Goal: Transaction & Acquisition: Obtain resource

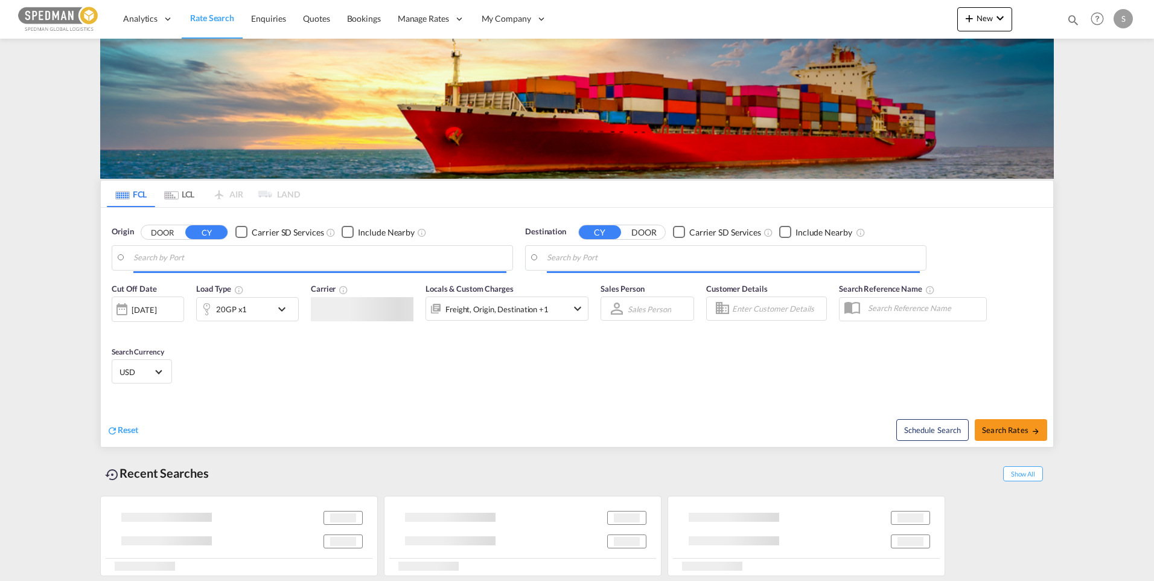
type input "[GEOGRAPHIC_DATA], [GEOGRAPHIC_DATA]"
type input "Ashdod, ILASH"
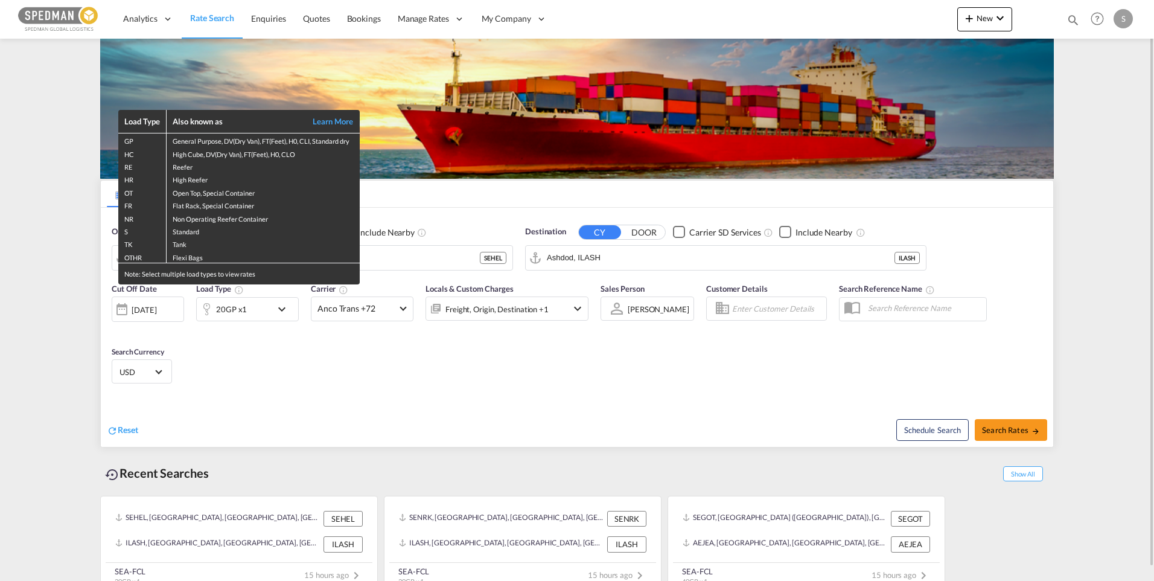
click at [409, 255] on div "Load Type Also known as Learn More GP General Purpose, DV(Dry Van), FT(Feet), H…" at bounding box center [577, 290] width 1154 height 581
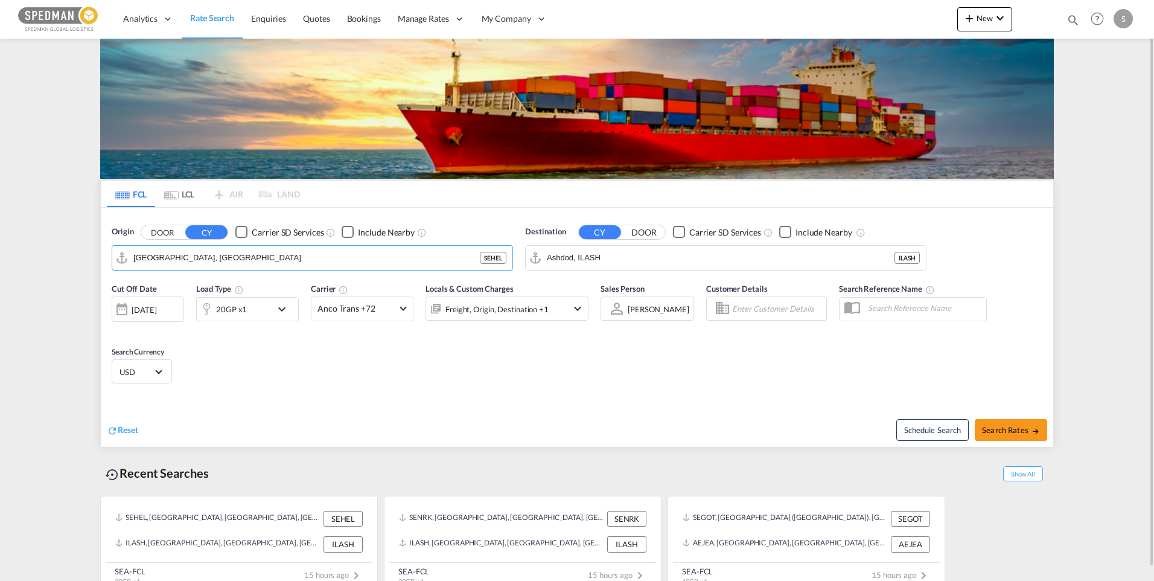
drag, startPoint x: 215, startPoint y: 258, endPoint x: 47, endPoint y: 257, distance: 167.8
click at [47, 257] on md-content "Analytics Dashboard Rate Search Enquiries Quotes Bookings" at bounding box center [577, 290] width 1154 height 581
drag, startPoint x: 252, startPoint y: 254, endPoint x: 80, endPoint y: 255, distance: 172.7
click at [80, 255] on md-content "Analytics Dashboard Rate Search Enquiries Quotes Bookings" at bounding box center [577, 290] width 1154 height 581
click at [193, 292] on div "Gothenburg (Goteborg) Sweden SEGOT" at bounding box center [226, 294] width 229 height 43
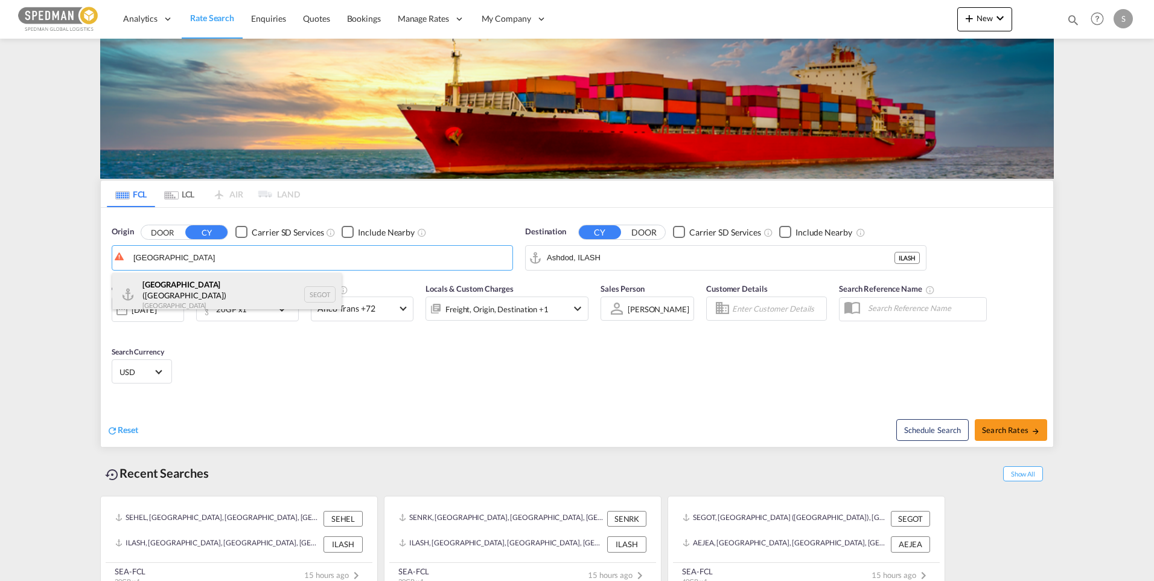
type input "[GEOGRAPHIC_DATA] ([GEOGRAPHIC_DATA]), [GEOGRAPHIC_DATA]"
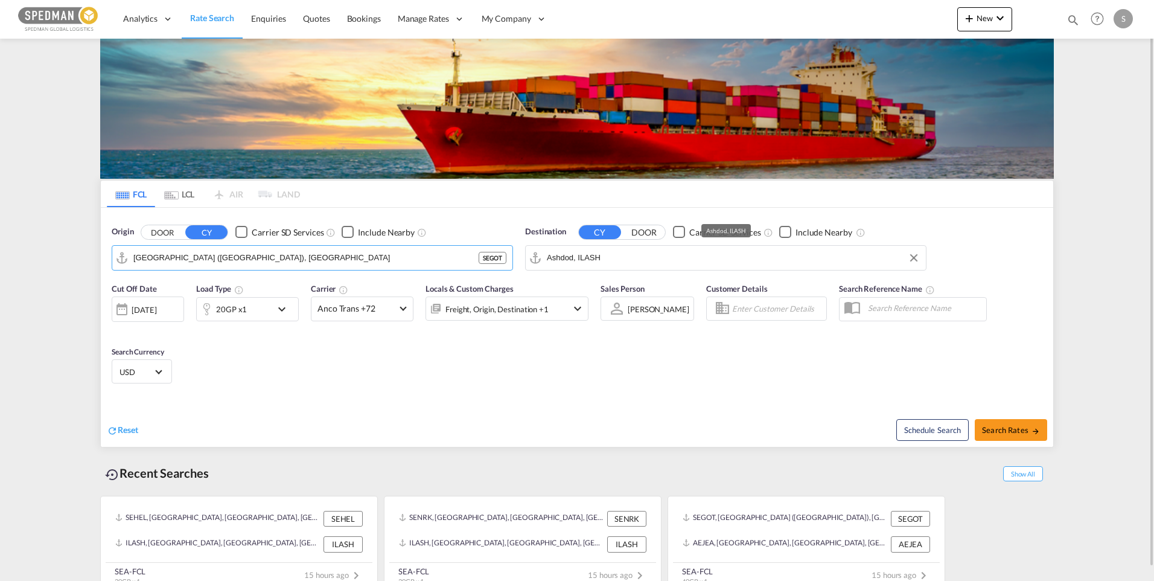
drag, startPoint x: 625, startPoint y: 260, endPoint x: 510, endPoint y: 253, distance: 115.5
click at [510, 253] on div "Origin DOOR CY Carrier SD Services Include Nearby Gothenburg (Goteborg), SEGOT …" at bounding box center [577, 242] width 953 height 69
drag, startPoint x: 628, startPoint y: 255, endPoint x: 460, endPoint y: 253, distance: 167.8
click at [460, 253] on div "Origin DOOR CY Carrier SD Services Include Nearby Gothenburg (Goteborg), SEGOT …" at bounding box center [577, 242] width 953 height 69
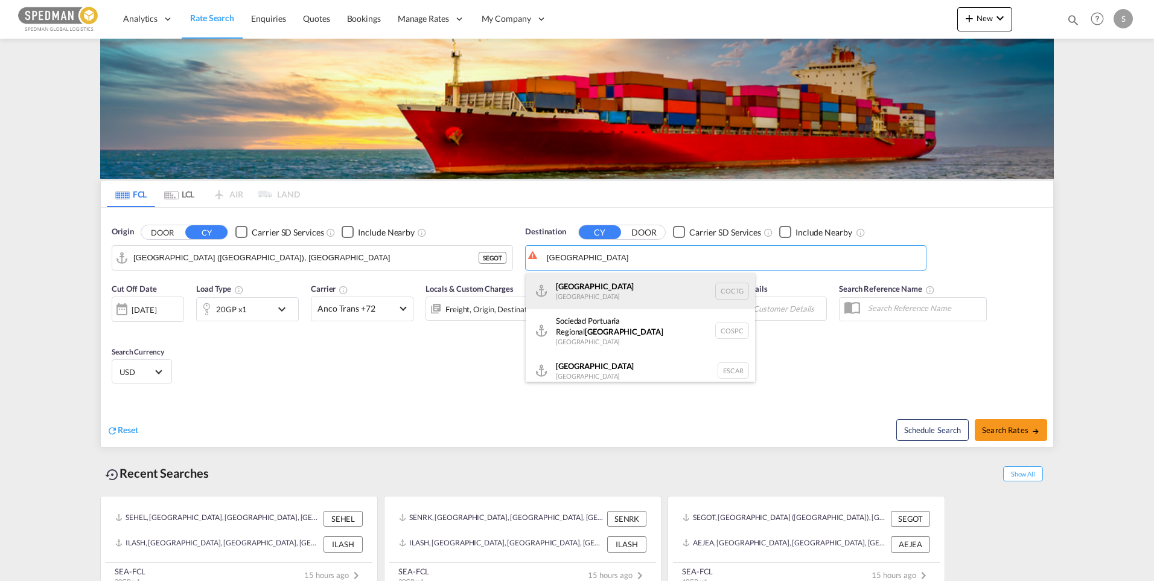
click at [594, 281] on div "Cartagena Colombia COCTG" at bounding box center [640, 291] width 229 height 36
type input "Cartagena, COCTG"
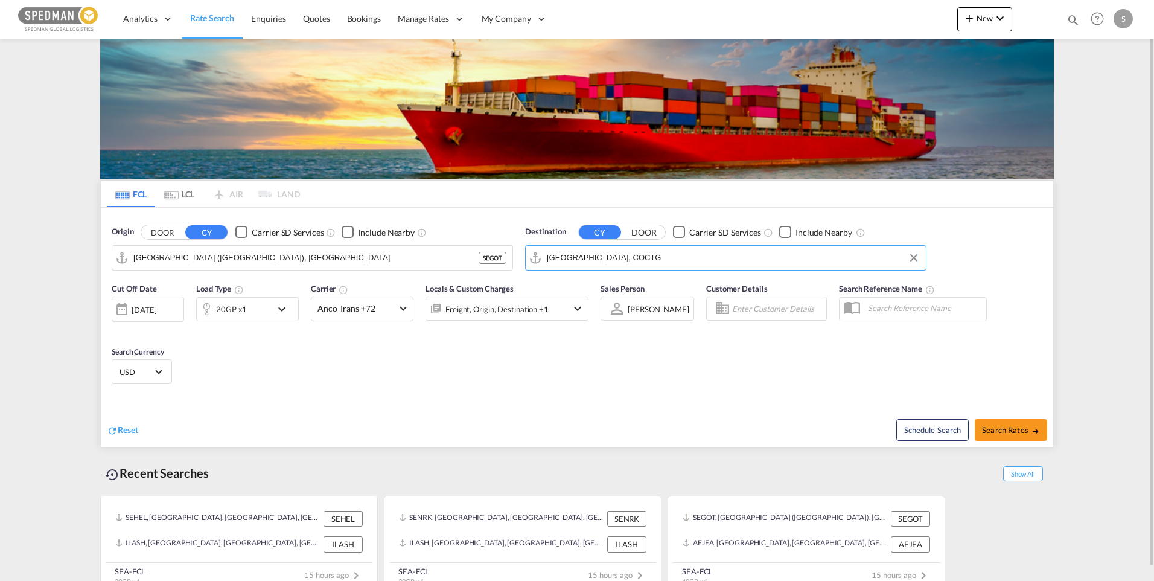
click at [276, 310] on md-icon "icon-chevron-down" at bounding box center [285, 309] width 21 height 14
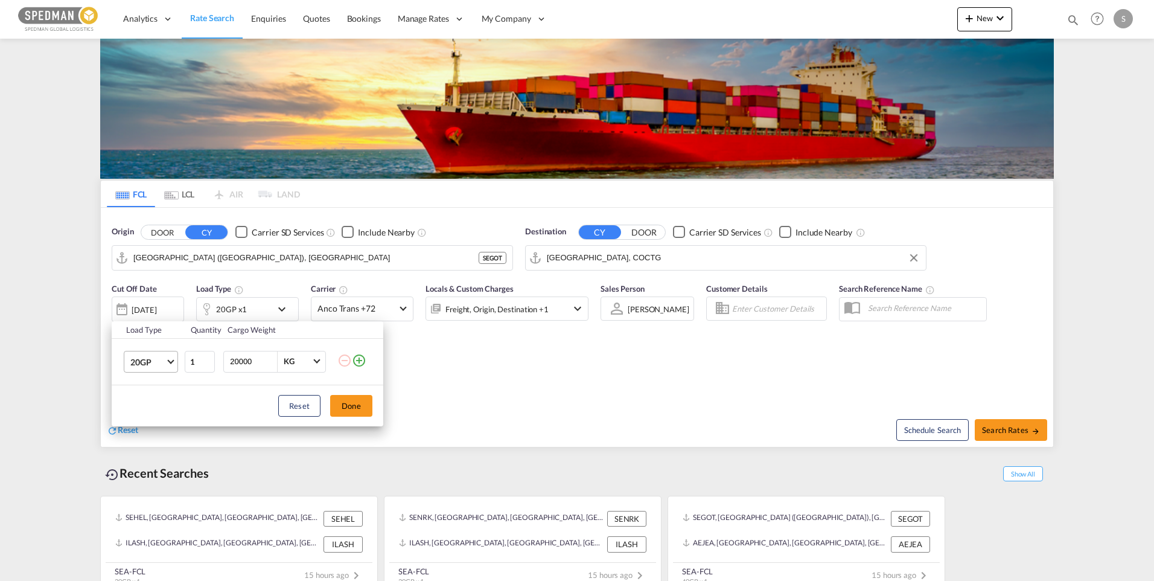
click at [169, 363] on md-select-value "20GP" at bounding box center [153, 361] width 48 height 21
click at [152, 416] on div "40HC" at bounding box center [141, 420] width 22 height 12
click at [343, 407] on button "Done" at bounding box center [351, 406] width 42 height 22
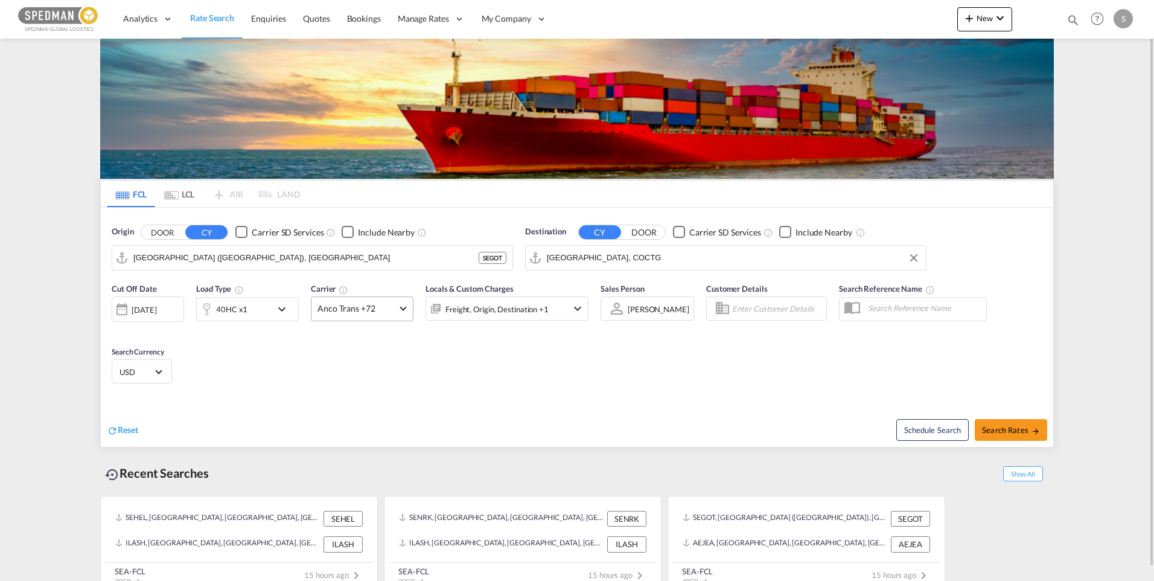
click at [398, 304] on md-select-value "Anco Trans +72" at bounding box center [362, 309] width 101 height 24
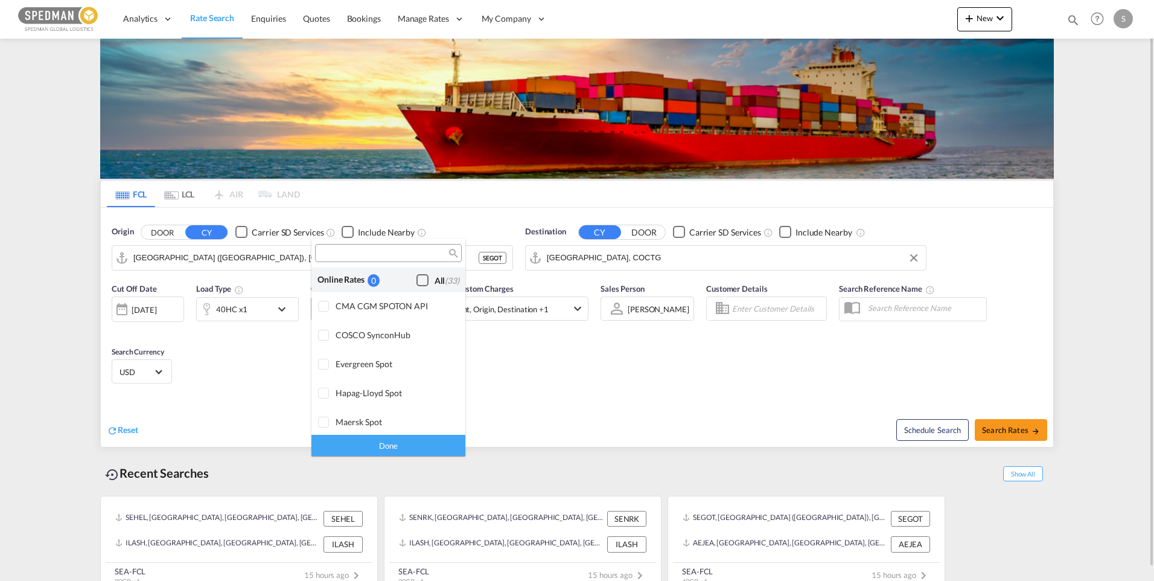
scroll to position [941, 0]
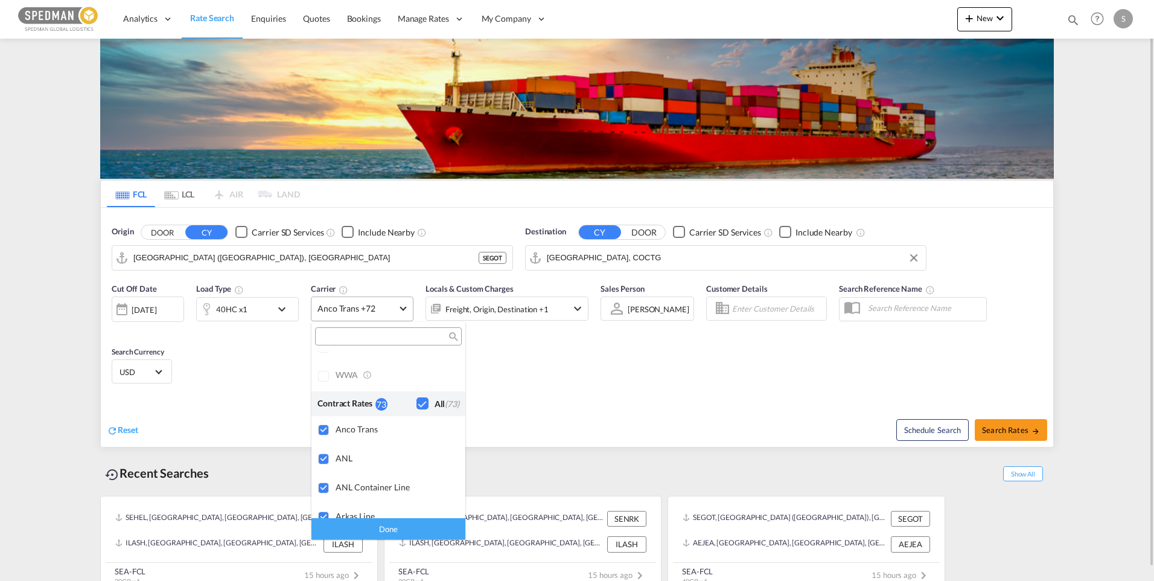
click at [398, 304] on md-backdrop at bounding box center [577, 290] width 1154 height 581
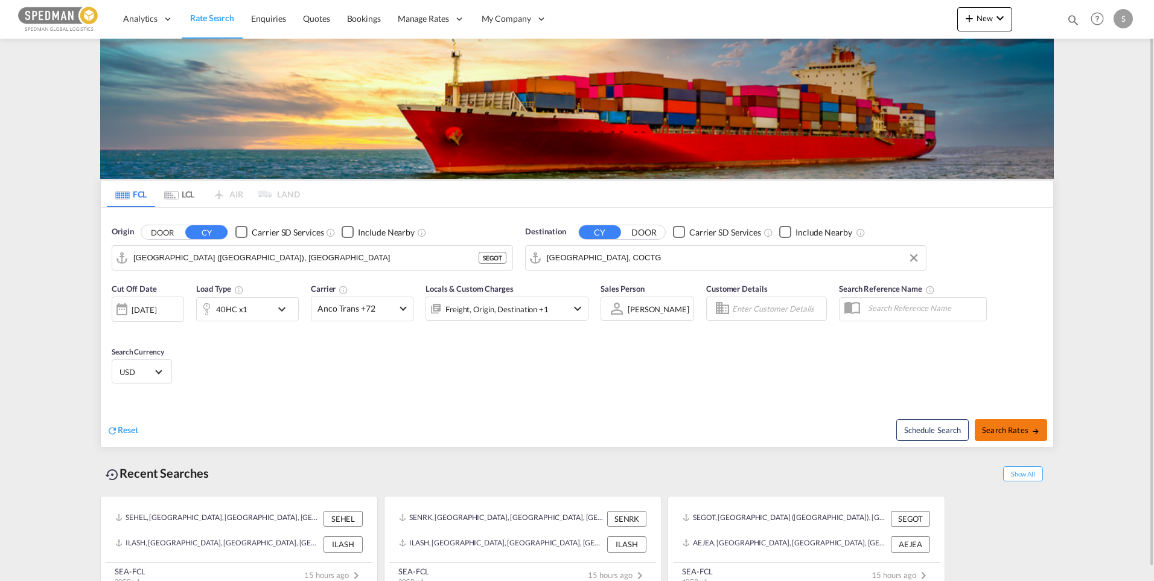
click at [1010, 424] on button "Search Rates" at bounding box center [1011, 430] width 72 height 22
type input "SEGOT to COCTG / 9 Sep 2025"
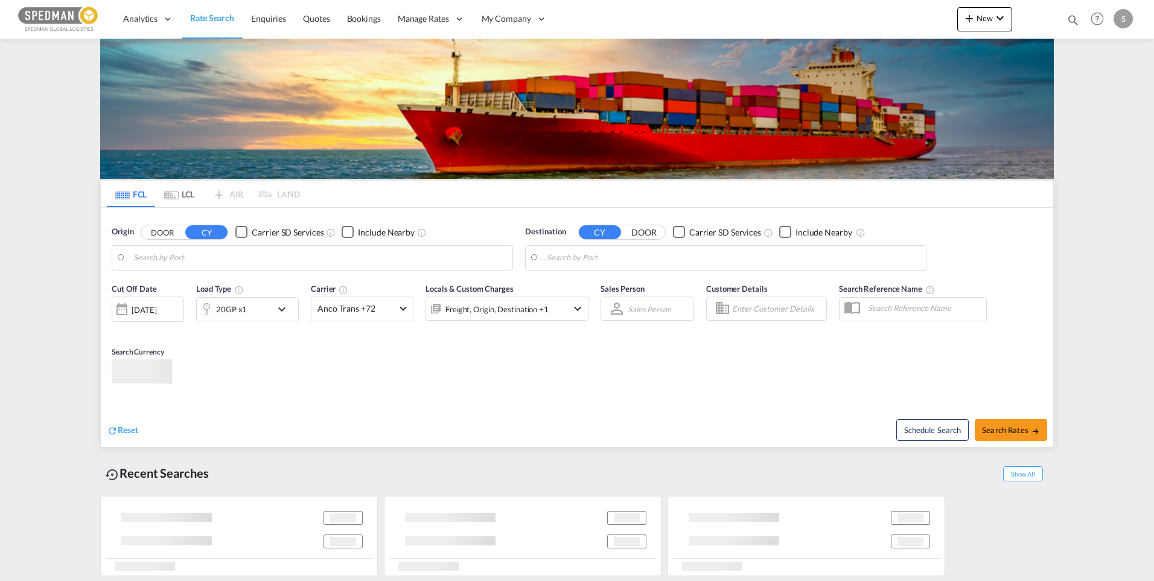
type input "[GEOGRAPHIC_DATA] ([GEOGRAPHIC_DATA]), [GEOGRAPHIC_DATA]"
type input "[GEOGRAPHIC_DATA], [GEOGRAPHIC_DATA], CAMTR"
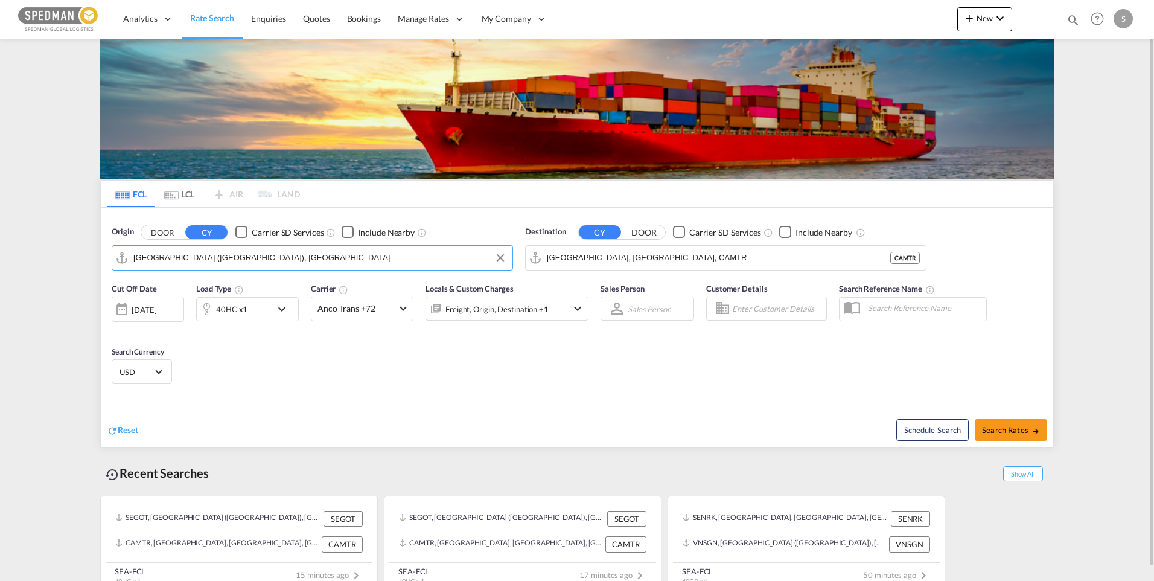
drag, startPoint x: 255, startPoint y: 263, endPoint x: 106, endPoint y: 252, distance: 149.5
click at [106, 252] on div "Origin DOOR CY Carrier SD Services Include Nearby [GEOGRAPHIC_DATA] ([GEOGRAPHI…" at bounding box center [313, 248] width 414 height 57
drag, startPoint x: 244, startPoint y: 258, endPoint x: 88, endPoint y: 261, distance: 156.4
click at [88, 261] on md-content "Analytics Dashboard Rate Search Enquiries Quotes Bookings" at bounding box center [577, 290] width 1154 height 581
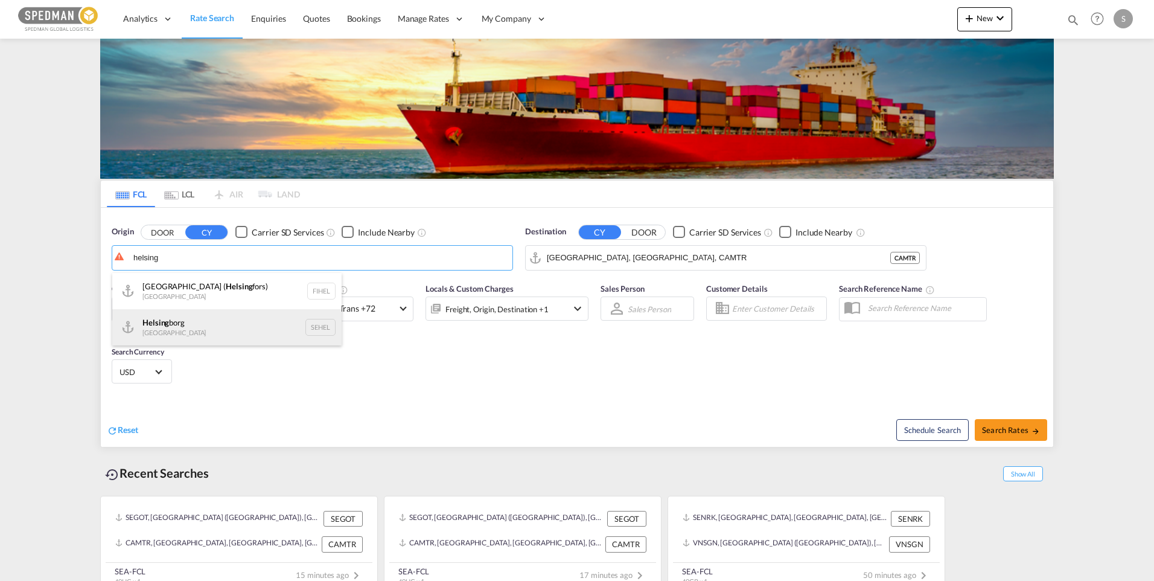
click at [196, 326] on div "Helsing borg [GEOGRAPHIC_DATA] SEHEL" at bounding box center [226, 327] width 229 height 36
type input "[GEOGRAPHIC_DATA], [GEOGRAPHIC_DATA]"
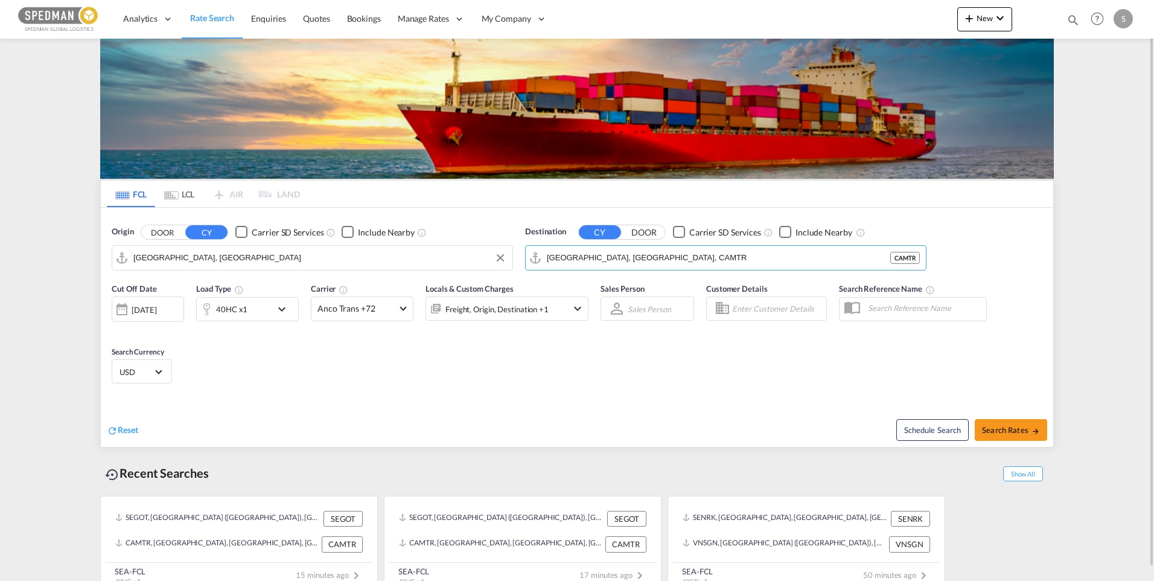
drag, startPoint x: 648, startPoint y: 258, endPoint x: 457, endPoint y: 225, distance: 193.6
click at [457, 225] on div "Origin DOOR CY Carrier SD Services Include Nearby [GEOGRAPHIC_DATA], SEHEL Dest…" at bounding box center [577, 242] width 953 height 69
drag, startPoint x: 649, startPoint y: 262, endPoint x: 361, endPoint y: 261, distance: 288.0
click at [362, 261] on div "Origin DOOR CY Carrier SD Services Include Nearby [GEOGRAPHIC_DATA], [GEOGRAPHI…" at bounding box center [577, 242] width 953 height 69
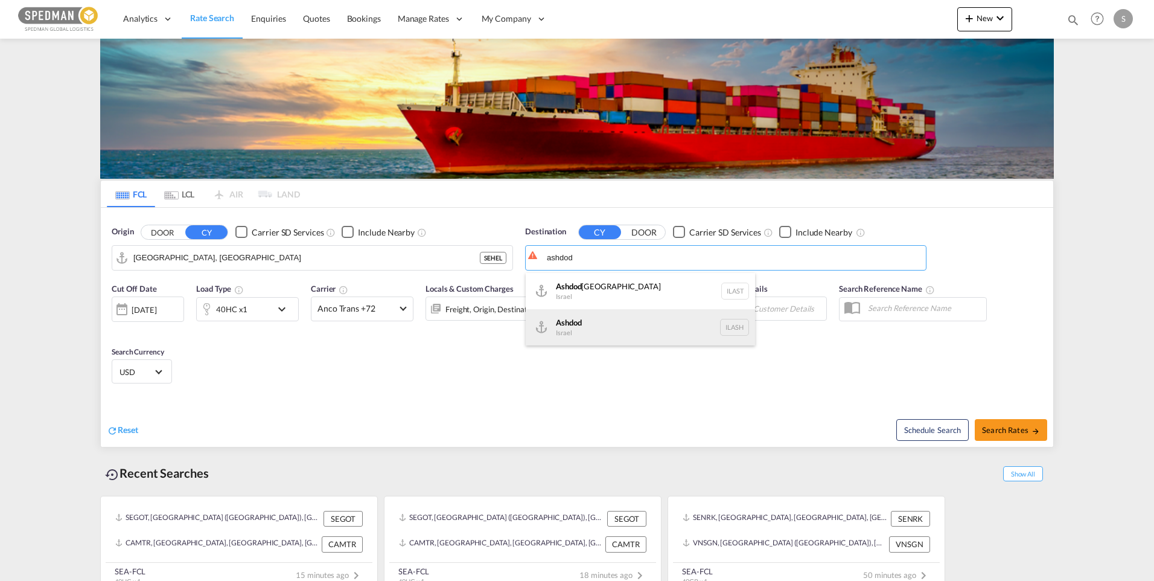
click at [586, 327] on div "Ashdod [GEOGRAPHIC_DATA] [GEOGRAPHIC_DATA]" at bounding box center [640, 327] width 229 height 36
type input "Ashdod, ILASH"
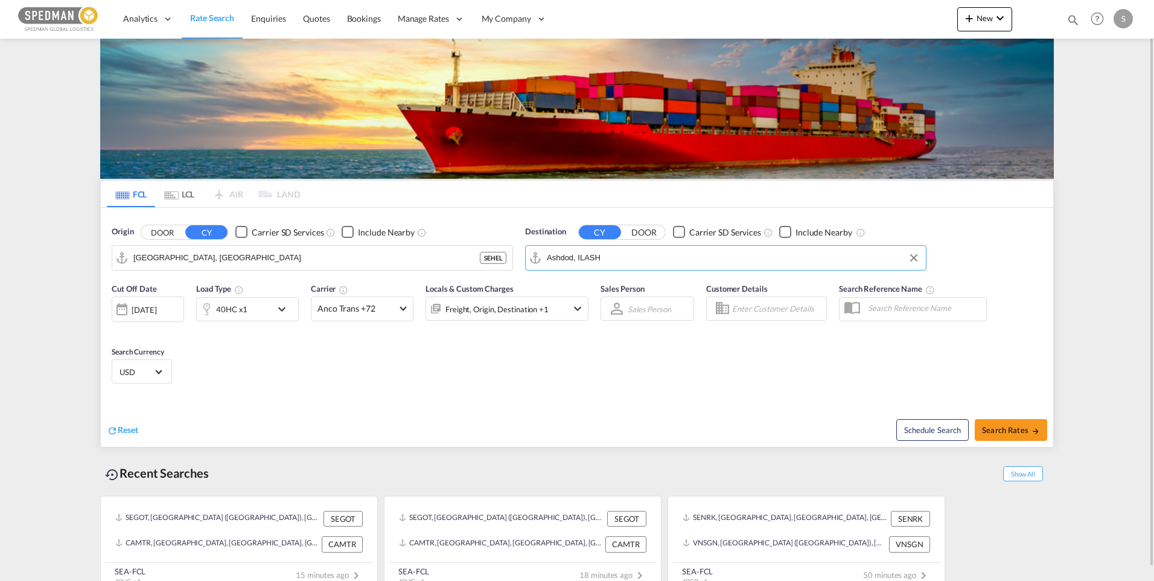
click at [283, 295] on md-input-container "40HC x1" at bounding box center [247, 307] width 103 height 24
click at [280, 307] on md-icon "icon-chevron-down" at bounding box center [285, 309] width 21 height 14
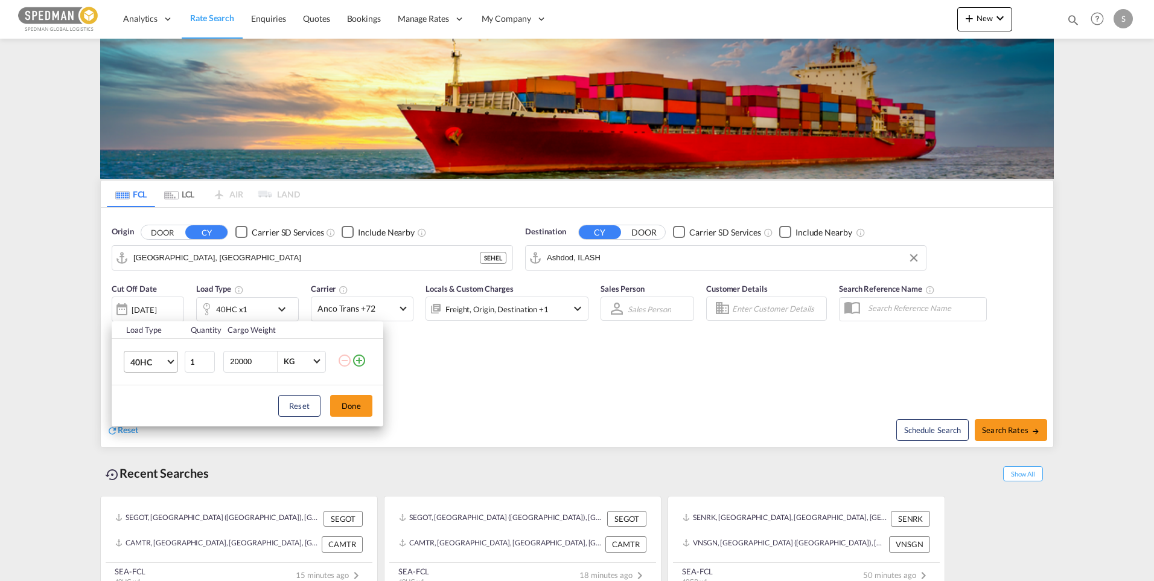
click at [173, 360] on span "Choose: \a40HC" at bounding box center [170, 360] width 7 height 7
click at [153, 301] on md-option "20GP" at bounding box center [162, 303] width 82 height 29
click at [345, 406] on button "Done" at bounding box center [351, 406] width 42 height 22
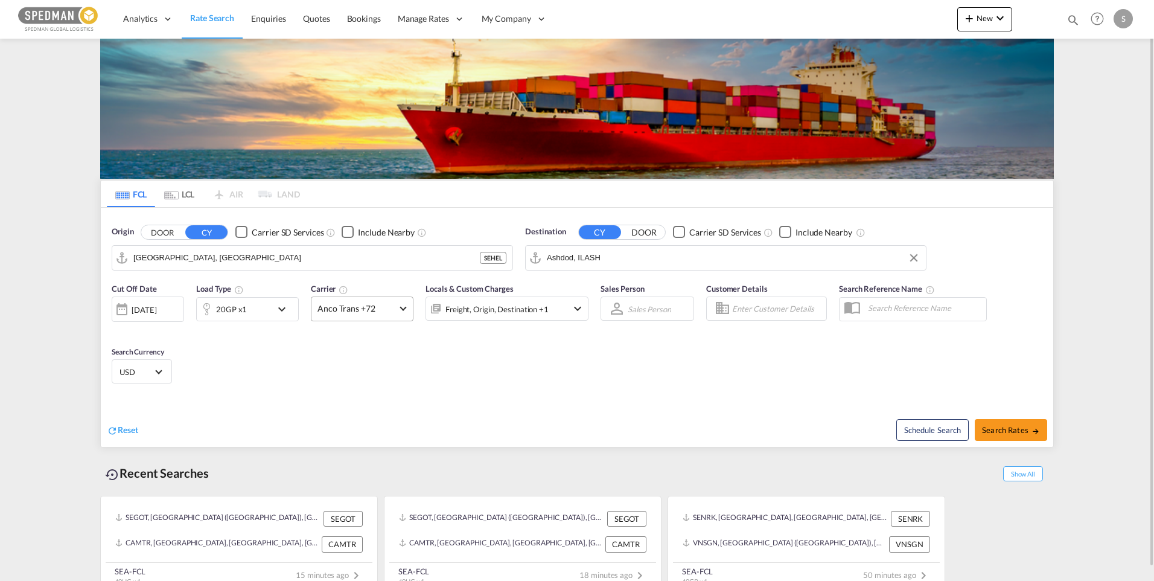
click at [392, 309] on span "Anco Trans +72" at bounding box center [357, 308] width 78 height 12
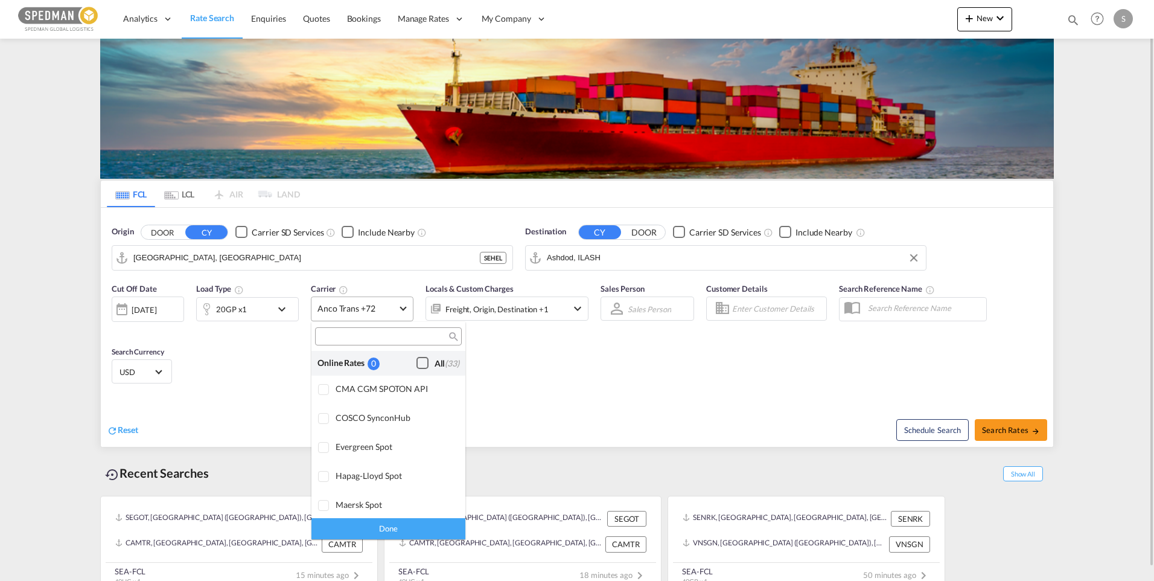
scroll to position [941, 0]
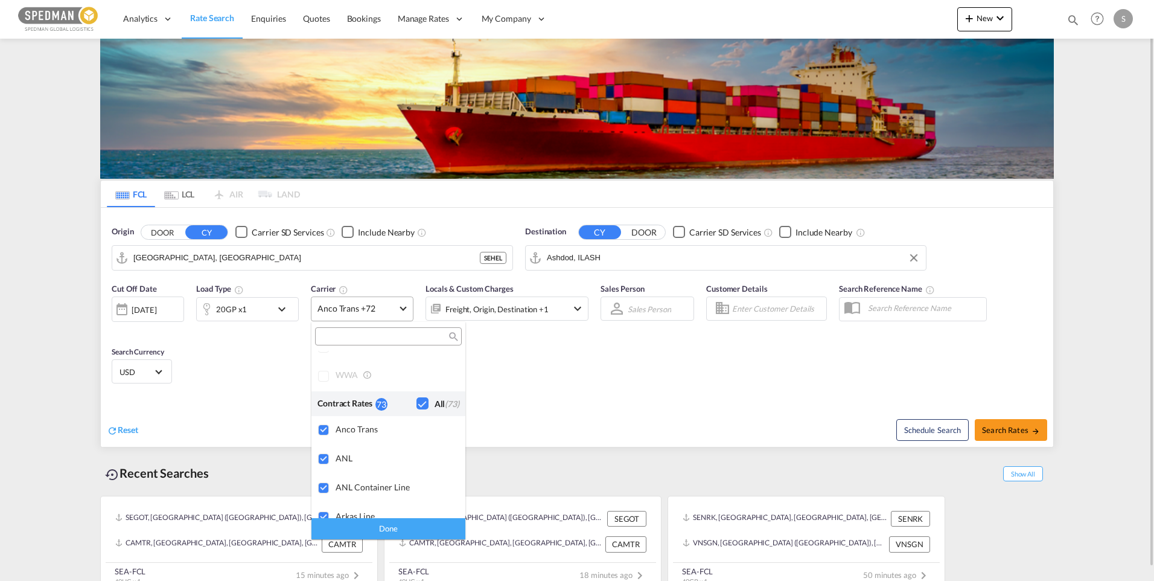
click at [392, 309] on md-backdrop at bounding box center [577, 290] width 1154 height 581
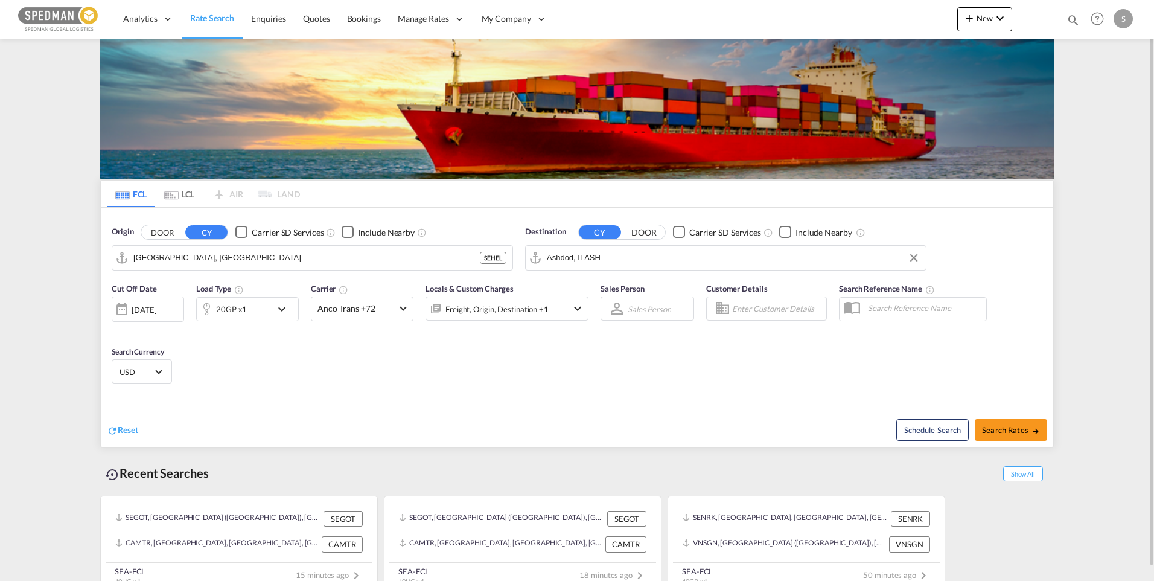
click at [580, 308] on md-icon "icon-chevron-down" at bounding box center [577, 308] width 14 height 14
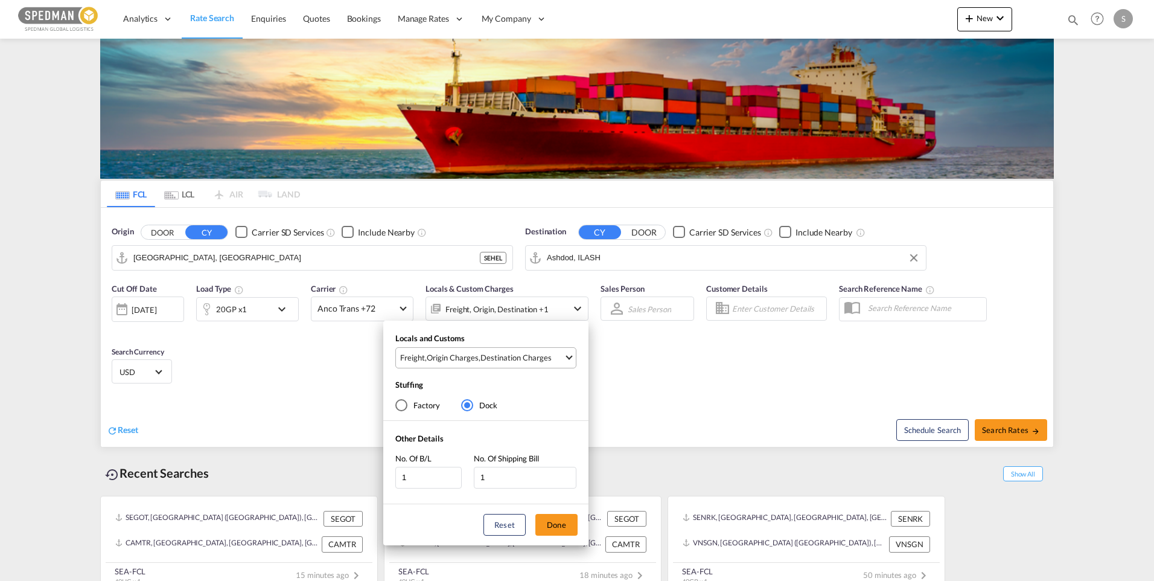
click at [563, 354] on span "Freight , Origin Charges , Destination Charges" at bounding box center [482, 357] width 164 height 11
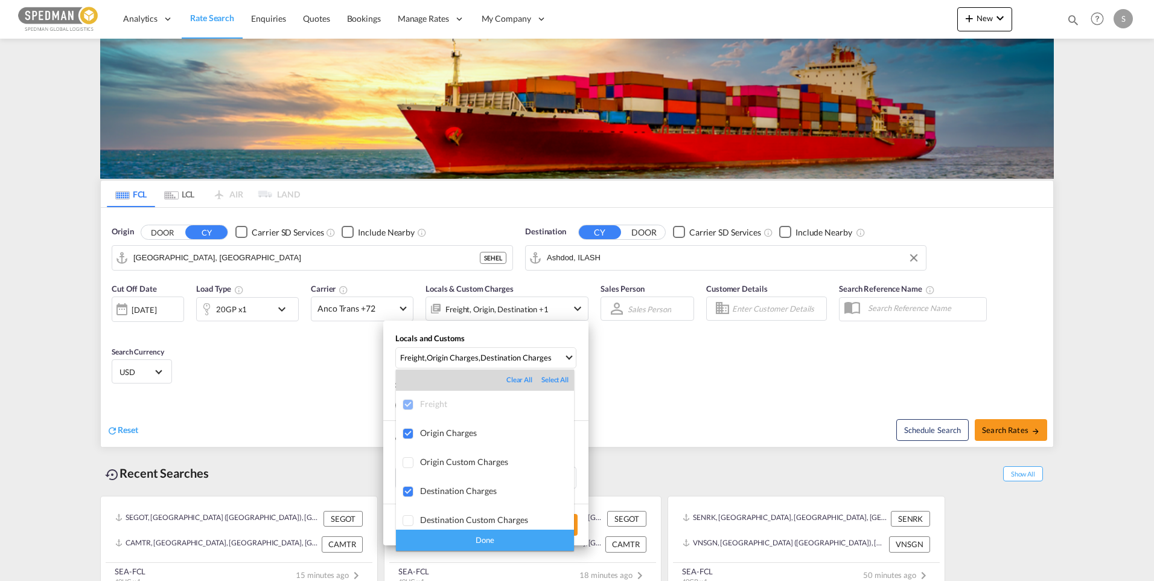
click at [672, 375] on md-backdrop at bounding box center [577, 290] width 1154 height 581
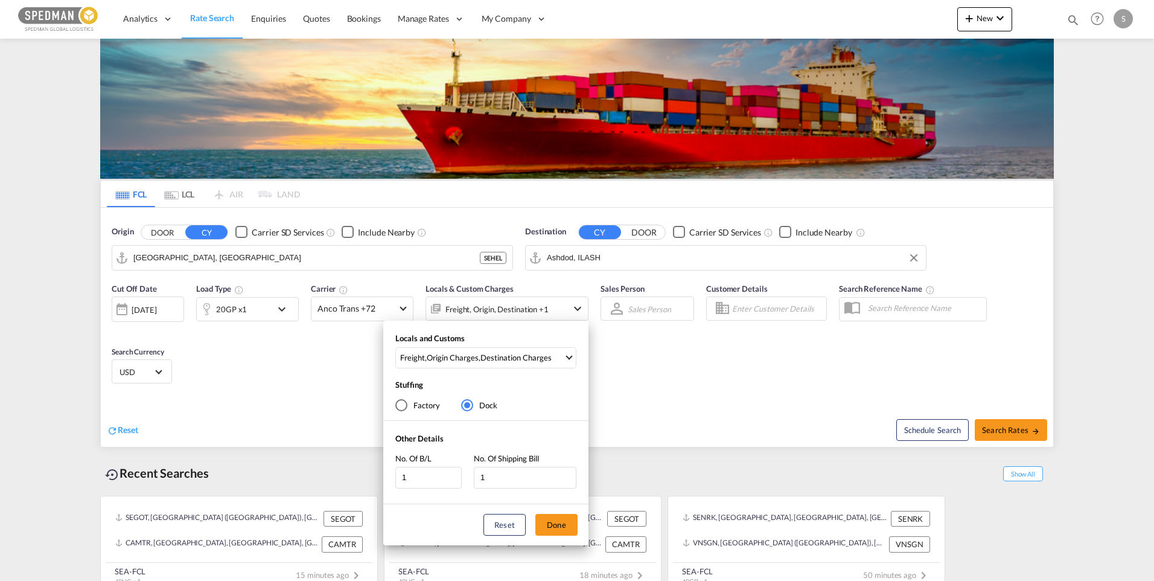
click at [1005, 436] on div "Locals and Customs Freight , Origin Charges , Destination Charges Stuffing Fact…" at bounding box center [577, 290] width 1154 height 581
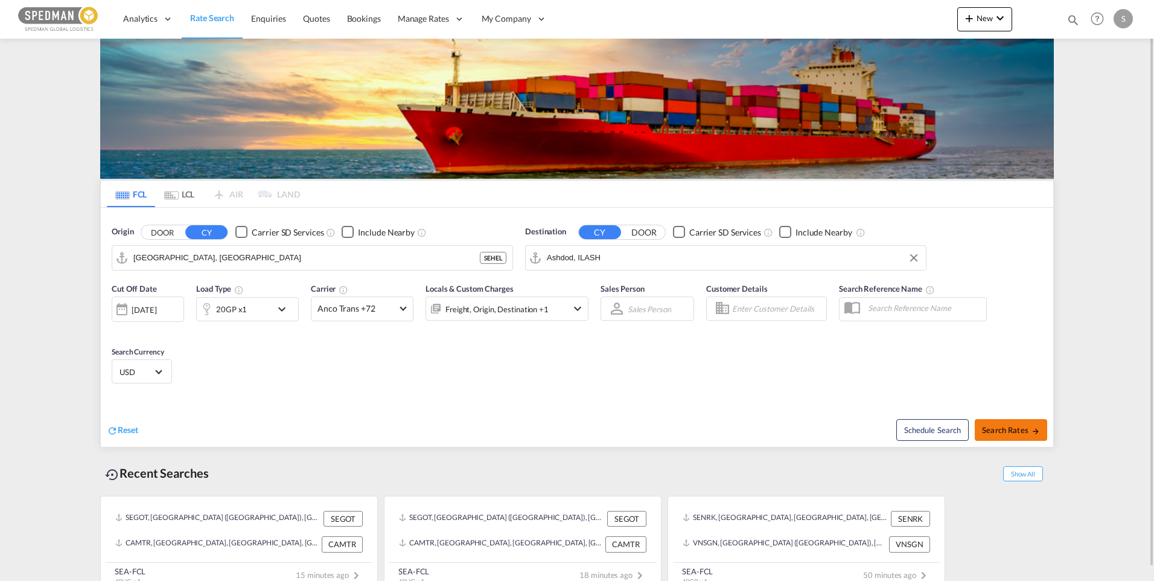
click at [1006, 435] on button "Search Rates" at bounding box center [1011, 430] width 72 height 22
type input "SEHEL to ILASH / [DATE]"
